Goal: Navigation & Orientation: Find specific page/section

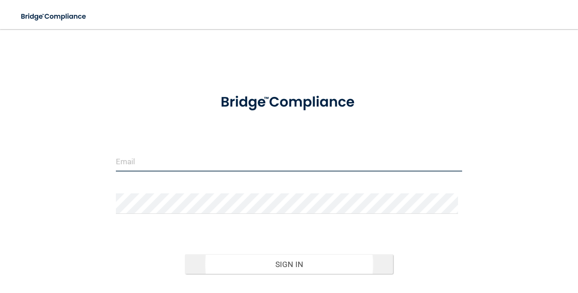
type input "[EMAIL_ADDRESS][DOMAIN_NAME]"
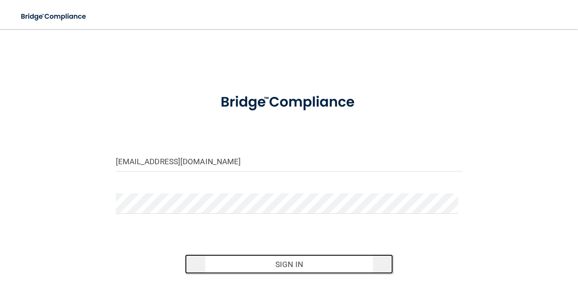
click at [286, 259] on button "Sign In" at bounding box center [289, 264] width 208 height 20
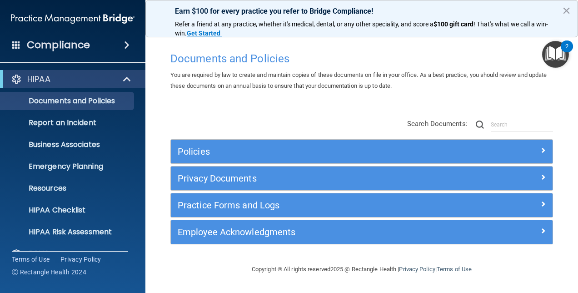
click at [130, 45] on span at bounding box center [126, 45] width 5 height 11
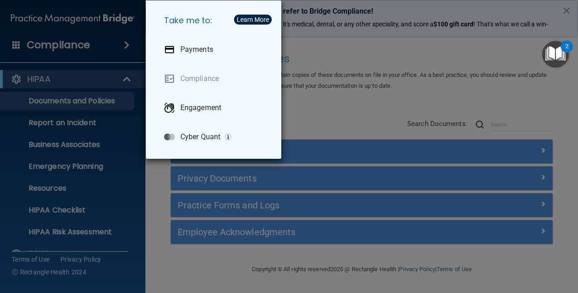
click at [541, 115] on div "Take me to: Payments Compliance Engagement Cyber Quant" at bounding box center [289, 146] width 578 height 293
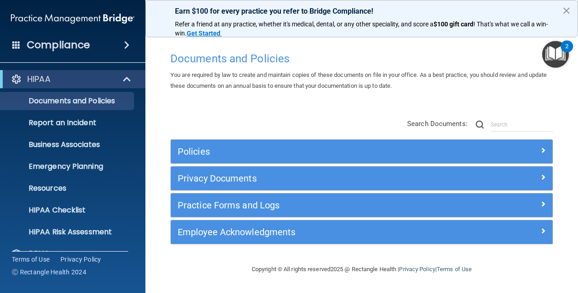
click at [23, 44] on div "Compliance" at bounding box center [72, 45] width 145 height 20
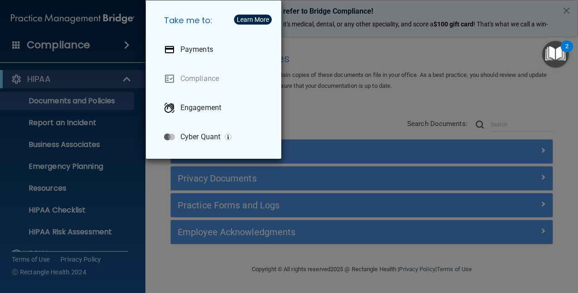
click at [351, 120] on div "Take me to: Payments Compliance Engagement Cyber Quant" at bounding box center [289, 146] width 578 height 293
